Goal: Task Accomplishment & Management: Manage account settings

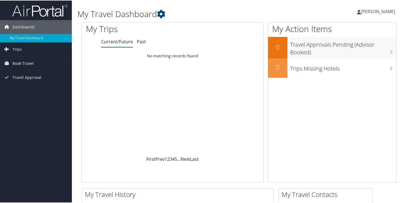
click at [374, 13] on span "[PERSON_NAME]" at bounding box center [378, 11] width 34 height 6
click at [364, 50] on link "View Travel Profile" at bounding box center [364, 48] width 62 height 9
